Goal: Transaction & Acquisition: Book appointment/travel/reservation

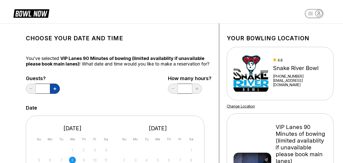
click at [55, 90] on icon at bounding box center [55, 88] width 3 height 3
click at [57, 93] on button at bounding box center [55, 88] width 10 height 10
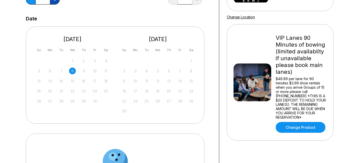
scroll to position [90, 0]
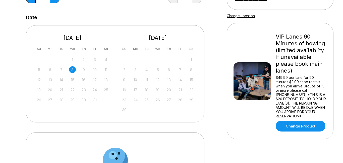
click at [180, 63] on div "1" at bounding box center [157, 60] width 75 height 8
click at [83, 73] on div "9" at bounding box center [83, 69] width 7 height 7
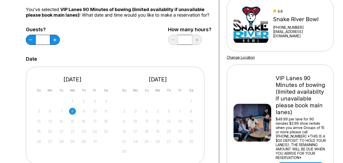
scroll to position [48, 0]
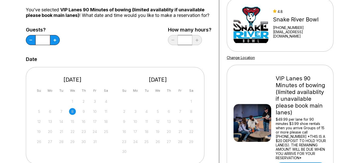
click at [187, 44] on input "*" at bounding box center [185, 40] width 14 height 10
click at [30, 45] on button at bounding box center [31, 40] width 10 height 10
type input "*"
click at [67, 53] on div "Choose your Date and time You’ve selected VIP Lanes 90 Minutes of bowing (limit…" at bounding box center [119, 119] width 186 height 275
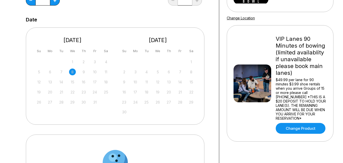
scroll to position [88, 0]
click at [73, 75] on div "8" at bounding box center [72, 71] width 7 height 7
click at [84, 75] on div "9" at bounding box center [83, 71] width 7 height 7
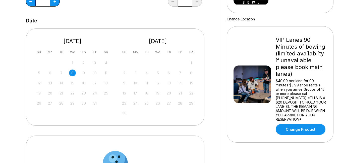
scroll to position [0, 0]
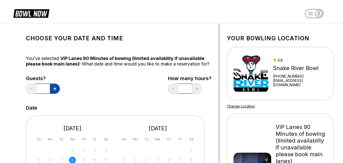
click at [54, 90] on icon at bounding box center [55, 88] width 3 height 3
click at [52, 93] on button at bounding box center [55, 88] width 10 height 10
type input "*"
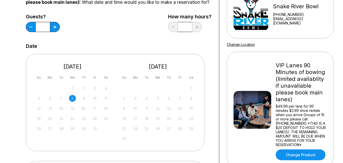
scroll to position [65, 0]
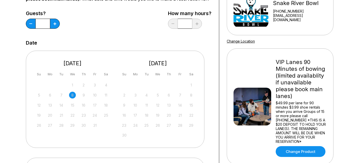
click at [72, 98] on div "8" at bounding box center [72, 94] width 7 height 7
click at [95, 128] on div "31" at bounding box center [94, 125] width 7 height 7
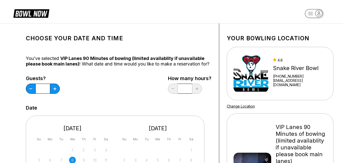
scroll to position [5, 0]
